Goal: Check status: Check status

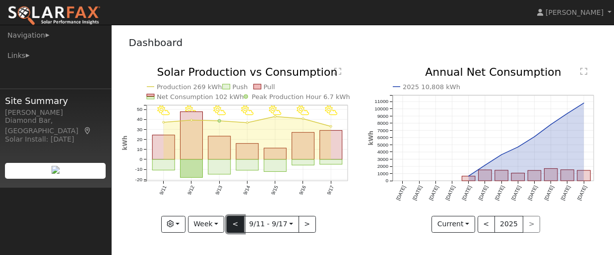
click at [241, 228] on button "<" at bounding box center [235, 224] width 17 height 17
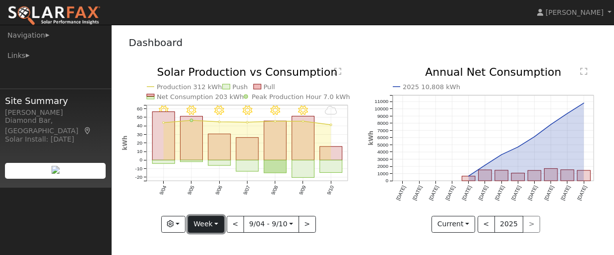
click at [220, 225] on button "Week" at bounding box center [206, 224] width 36 height 17
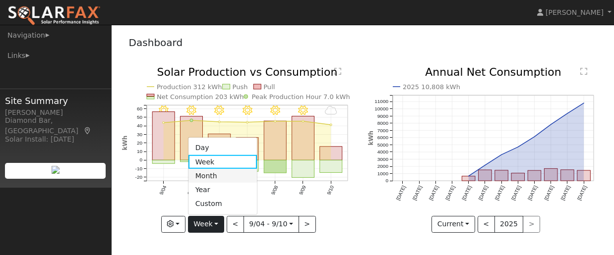
click at [212, 173] on link "Month" at bounding box center [223, 176] width 69 height 14
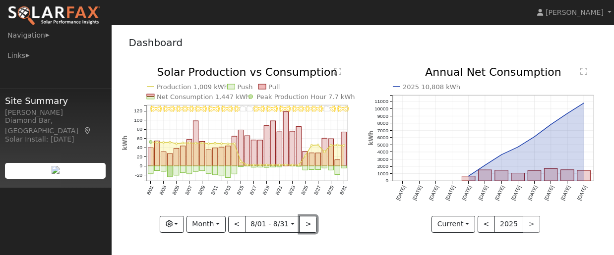
click at [311, 227] on button ">" at bounding box center [308, 224] width 17 height 17
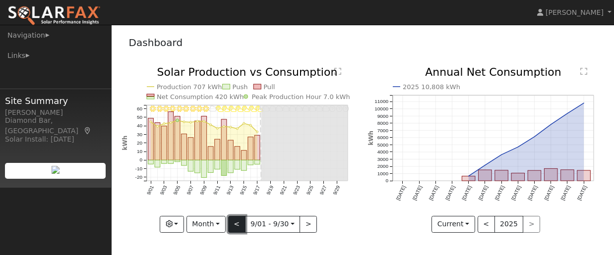
click at [239, 229] on button "<" at bounding box center [236, 224] width 17 height 17
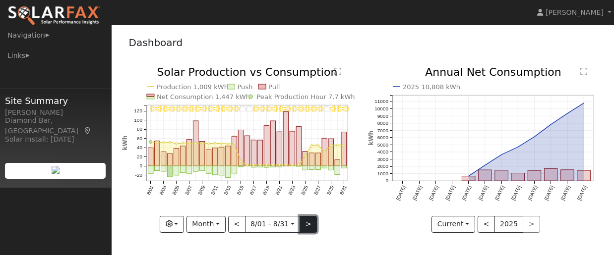
click at [312, 228] on button ">" at bounding box center [308, 224] width 17 height 17
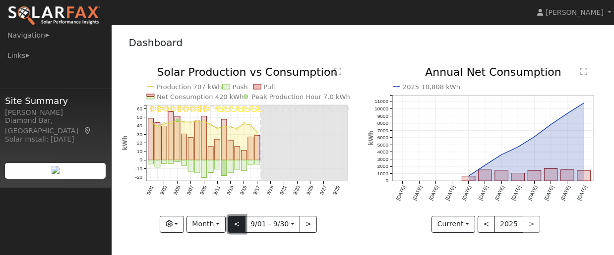
click at [236, 224] on button "<" at bounding box center [236, 224] width 17 height 17
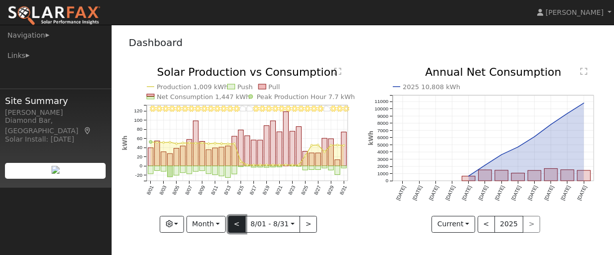
click at [236, 224] on button "<" at bounding box center [236, 224] width 17 height 17
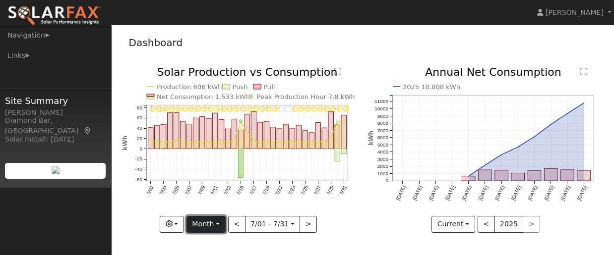
click at [223, 226] on button "Month" at bounding box center [206, 224] width 39 height 17
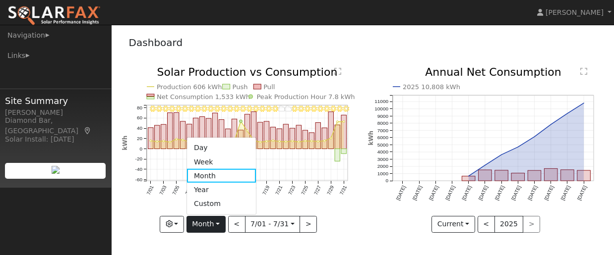
click at [218, 160] on link "Week" at bounding box center [221, 162] width 69 height 14
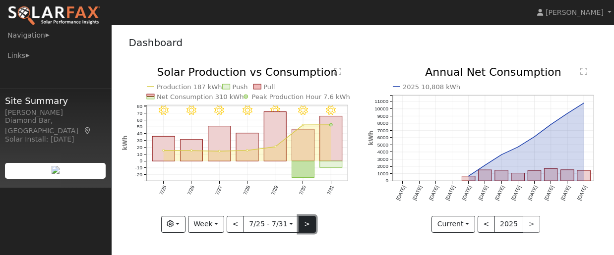
click at [305, 228] on button ">" at bounding box center [307, 224] width 17 height 17
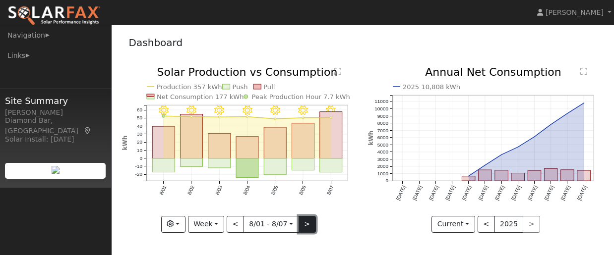
click at [309, 225] on button ">" at bounding box center [307, 224] width 17 height 17
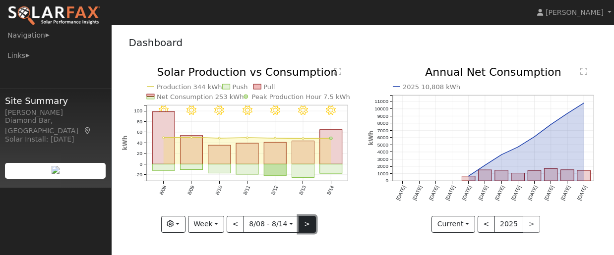
click at [309, 225] on button ">" at bounding box center [307, 224] width 17 height 17
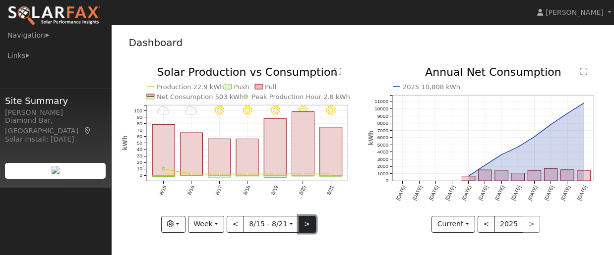
click at [309, 225] on button ">" at bounding box center [307, 224] width 17 height 17
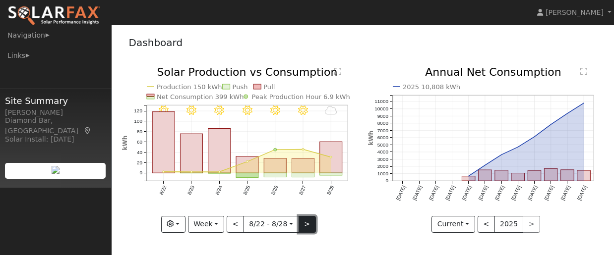
click at [309, 225] on button ">" at bounding box center [307, 224] width 17 height 17
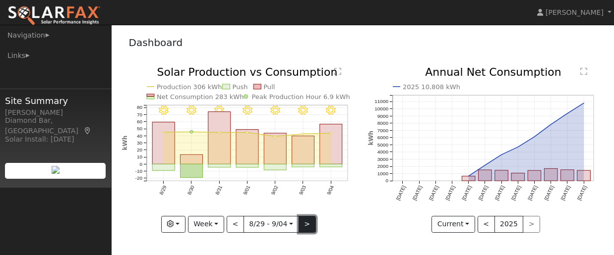
click at [309, 225] on button ">" at bounding box center [307, 224] width 17 height 17
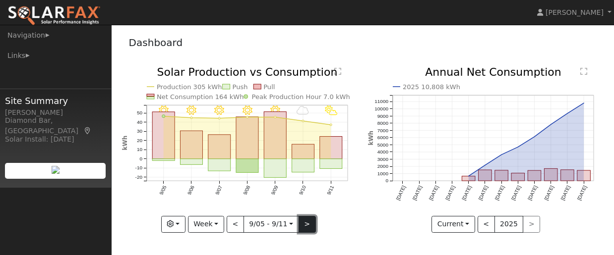
click at [309, 226] on button ">" at bounding box center [307, 224] width 17 height 17
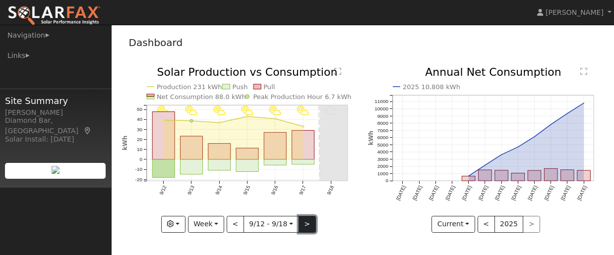
click at [308, 228] on button ">" at bounding box center [307, 224] width 17 height 17
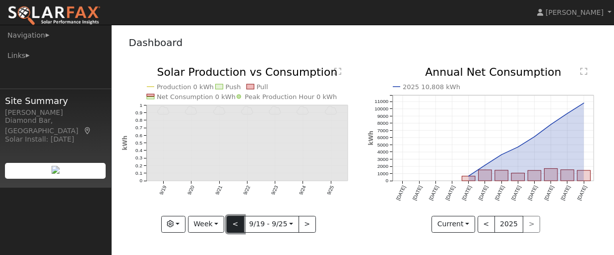
click at [238, 226] on button "<" at bounding box center [235, 224] width 17 height 17
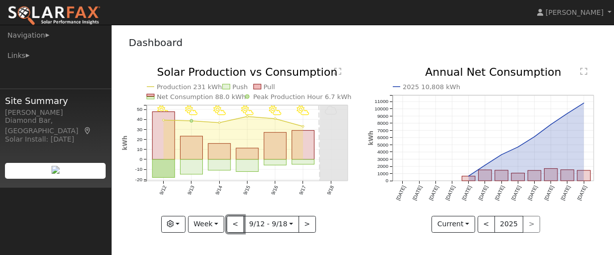
click at [240, 225] on button "<" at bounding box center [235, 224] width 17 height 17
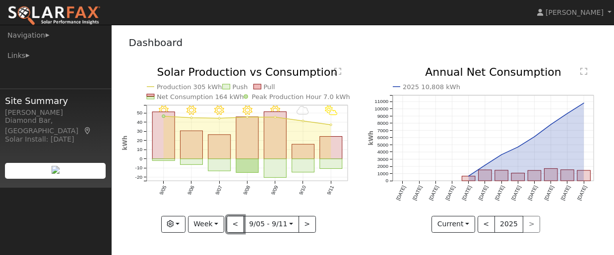
click at [240, 225] on button "<" at bounding box center [235, 224] width 17 height 17
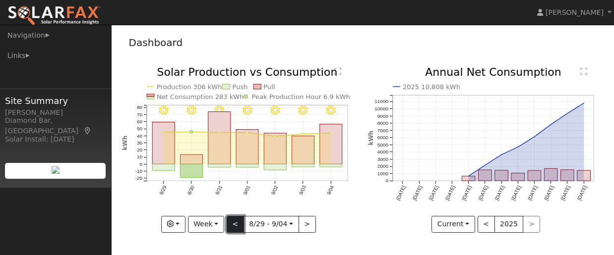
click at [241, 225] on button "<" at bounding box center [235, 224] width 17 height 17
type input "[DATE]"
